Goal: Communication & Community: Answer question/provide support

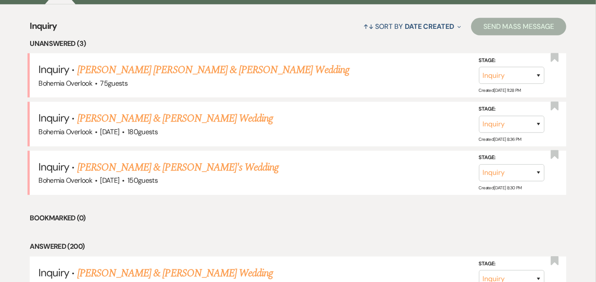
scroll to position [339, 0]
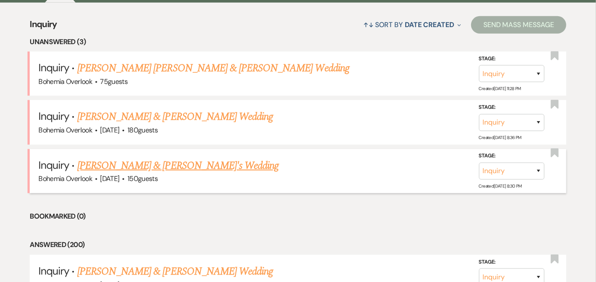
click at [197, 158] on link "[PERSON_NAME] & [PERSON_NAME]'s Wedding" at bounding box center [178, 166] width 202 height 16
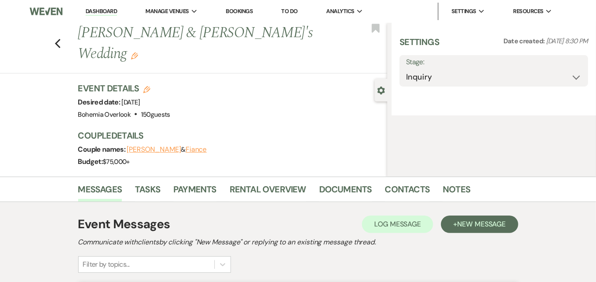
select select "5"
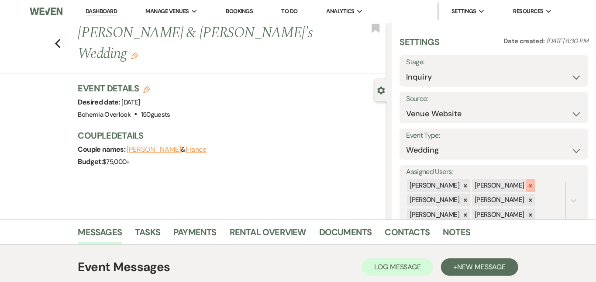
click at [534, 183] on icon at bounding box center [531, 186] width 6 height 6
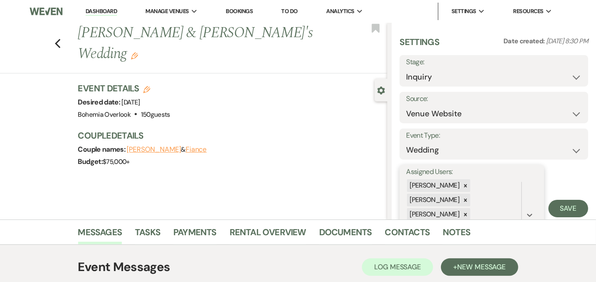
scroll to position [46, 0]
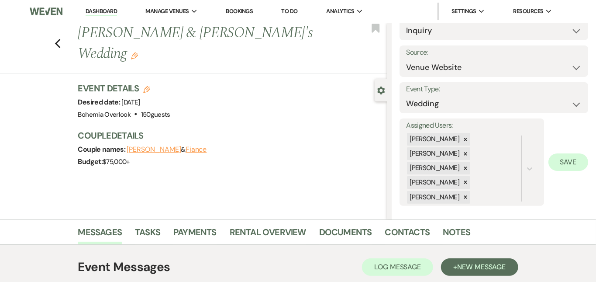
click at [577, 155] on button "Save" at bounding box center [568, 161] width 40 height 17
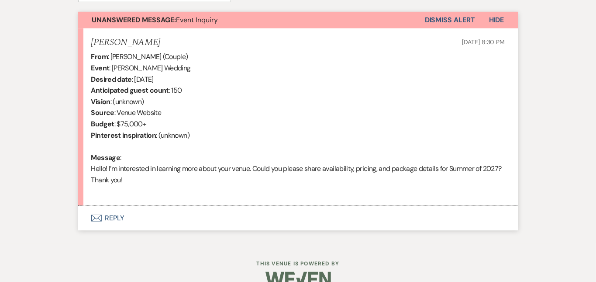
scroll to position [319, 0]
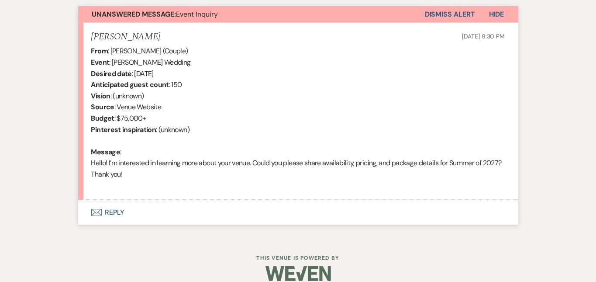
click at [317, 200] on button "Envelope Reply" at bounding box center [298, 212] width 440 height 24
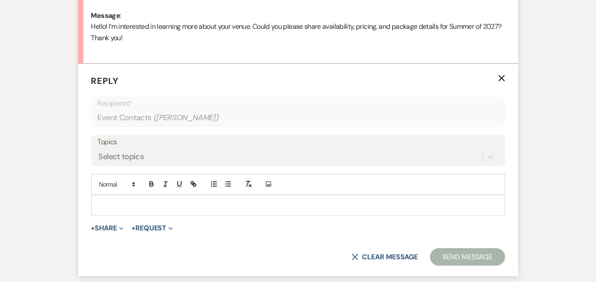
scroll to position [456, 0]
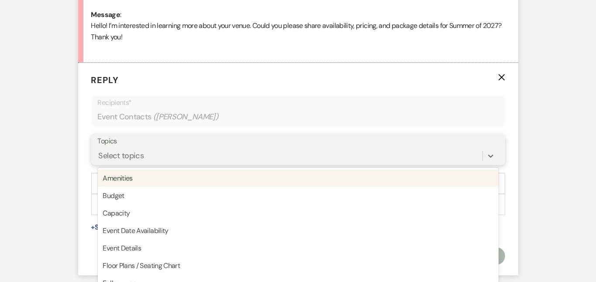
click at [414, 148] on div "Select topics" at bounding box center [290, 155] width 385 height 15
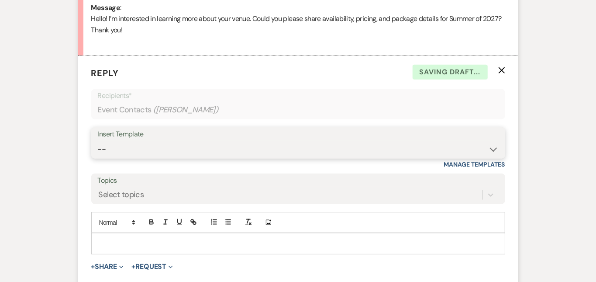
select select "6161"
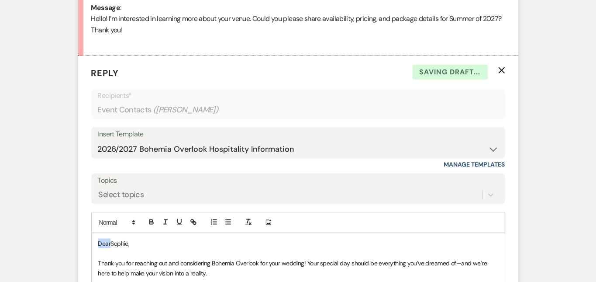
drag, startPoint x: 82, startPoint y: 230, endPoint x: 48, endPoint y: 205, distance: 42.5
click at [48, 205] on div "Messages Tasks Payments Rental Overview Documents Contacts Notes Event Messages…" at bounding box center [298, 153] width 596 height 795
click at [563, 163] on div "Messages Tasks Payments Rental Overview Documents Contacts Notes Event Messages…" at bounding box center [298, 153] width 596 height 795
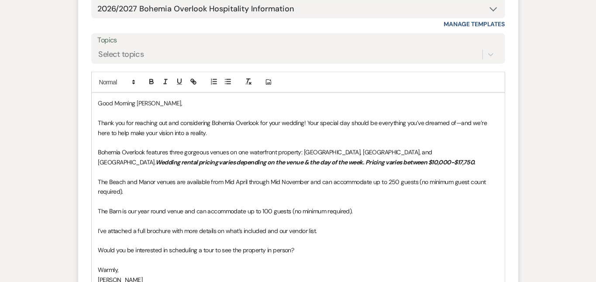
scroll to position [604, 0]
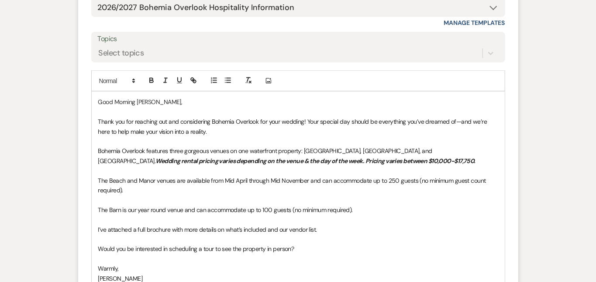
click at [352, 224] on p "I’ve attached a full brochure with more details on what’s included and our vend…" at bounding box center [298, 229] width 400 height 10
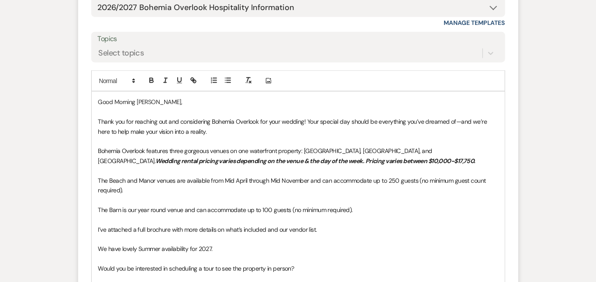
click at [570, 162] on div "Messages Tasks Payments Rental Overview Documents Contacts Notes Event Messages…" at bounding box center [298, 22] width 596 height 815
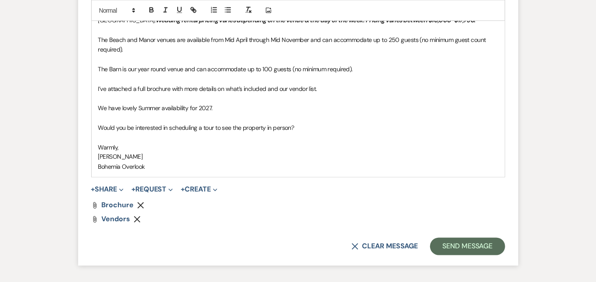
scroll to position [752, 0]
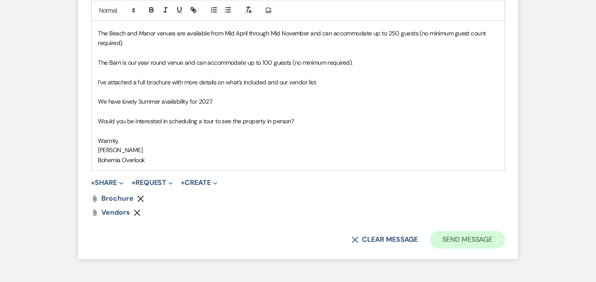
click at [503, 231] on button "Send Message" at bounding box center [467, 239] width 75 height 17
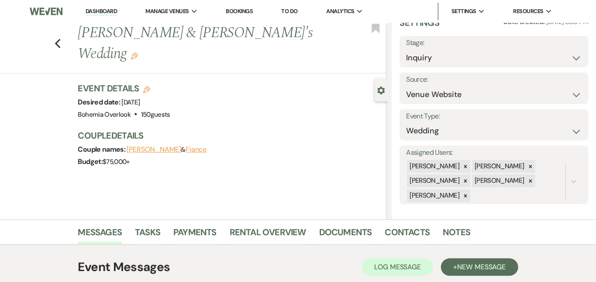
scroll to position [0, 0]
click at [95, 10] on link "Dashboard" at bounding box center [101, 11] width 31 height 8
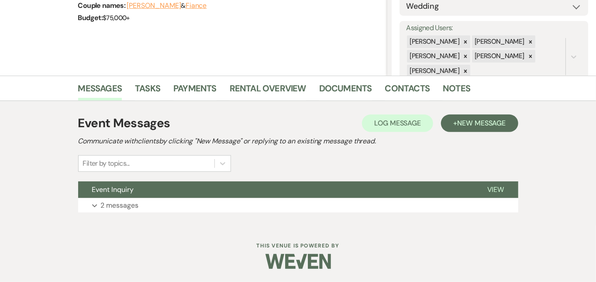
scroll to position [143, 0]
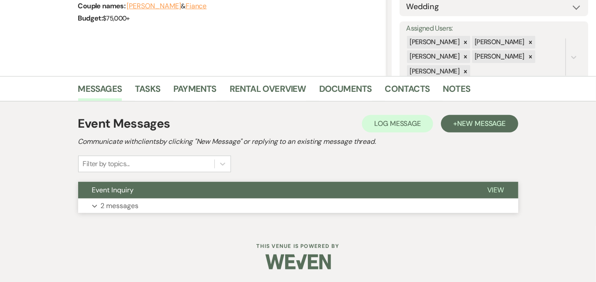
click at [254, 203] on button "Expand 2 messages" at bounding box center [298, 205] width 440 height 15
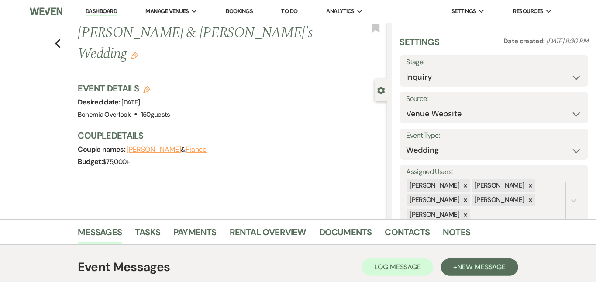
scroll to position [0, 0]
click at [103, 7] on link "Dashboard" at bounding box center [101, 11] width 31 height 8
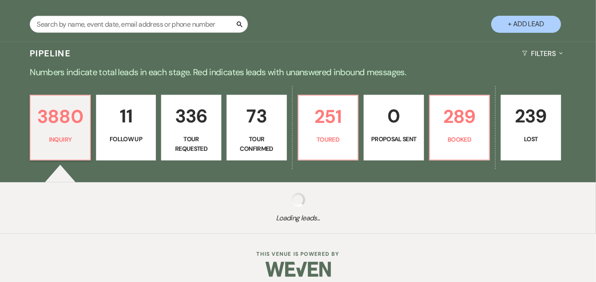
scroll to position [159, 0]
